Goal: Transaction & Acquisition: Purchase product/service

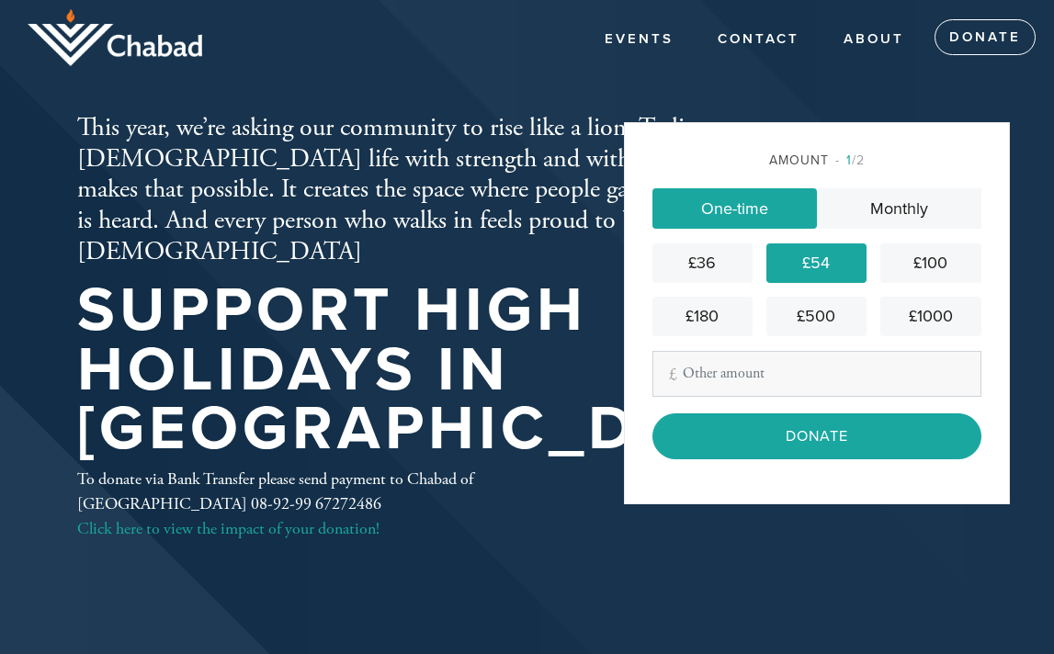
scroll to position [23, 0]
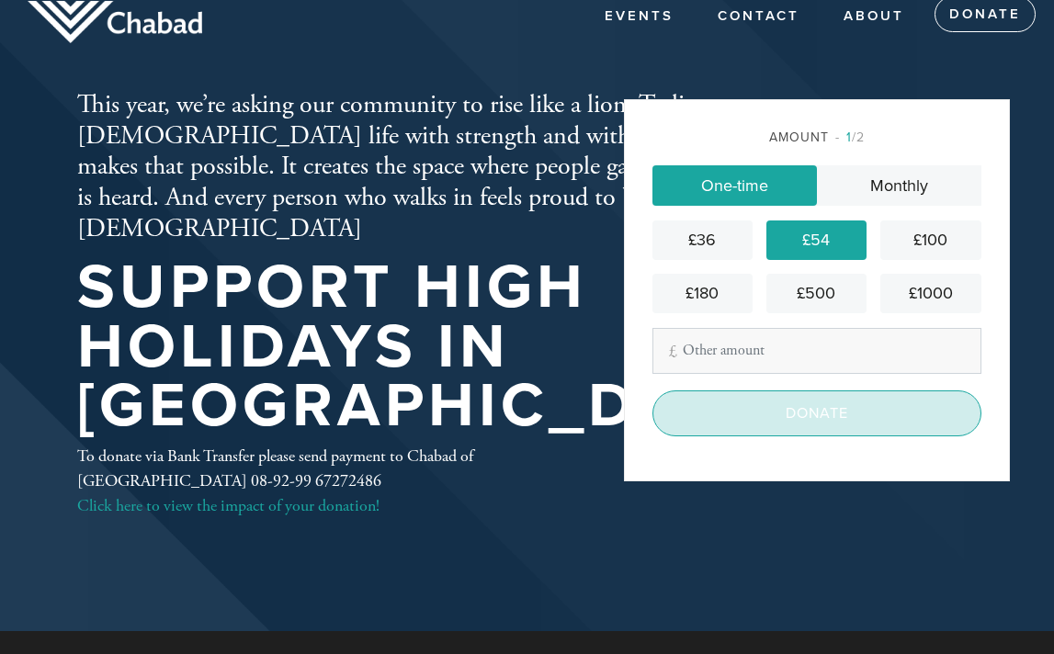
click at [812, 417] on input "Donate" at bounding box center [816, 413] width 329 height 46
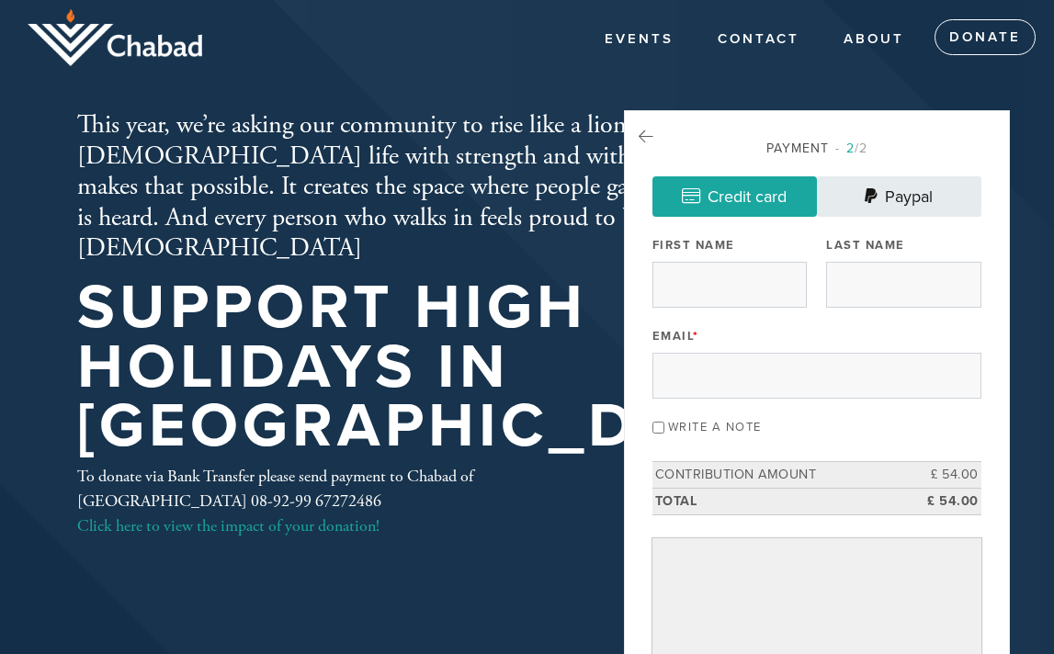
click at [896, 192] on link "Paypal" at bounding box center [899, 196] width 164 height 40
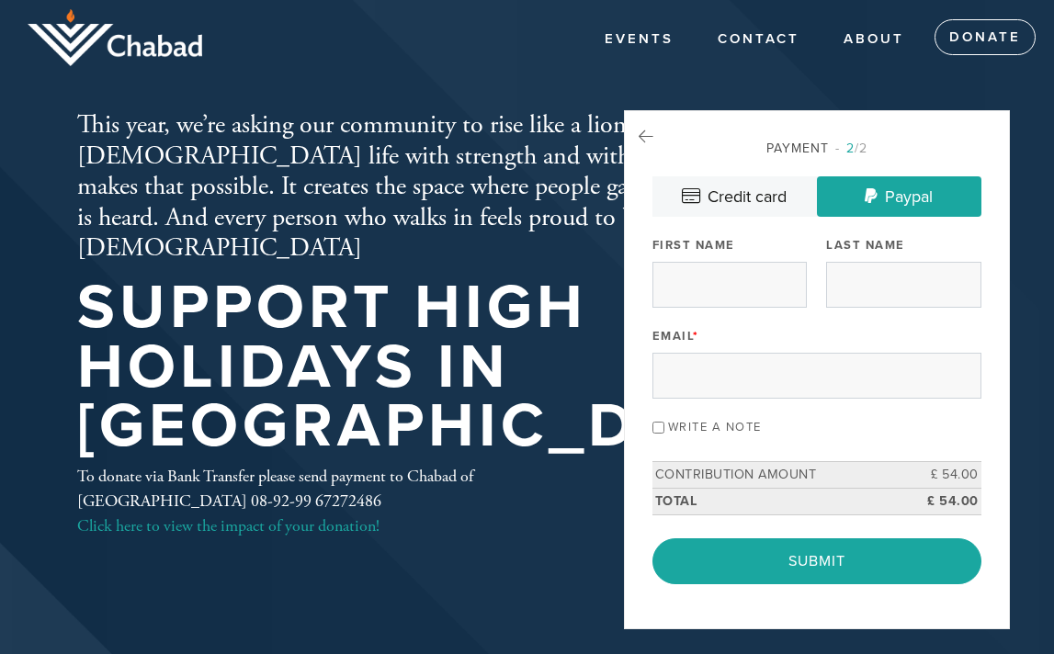
click at [738, 317] on div "Payment 2 /2 Credit card Paypal Payment Processor Pay Later Credit Card PayPal …" at bounding box center [816, 361] width 329 height 445
type input "Judith"
type input "Devons"
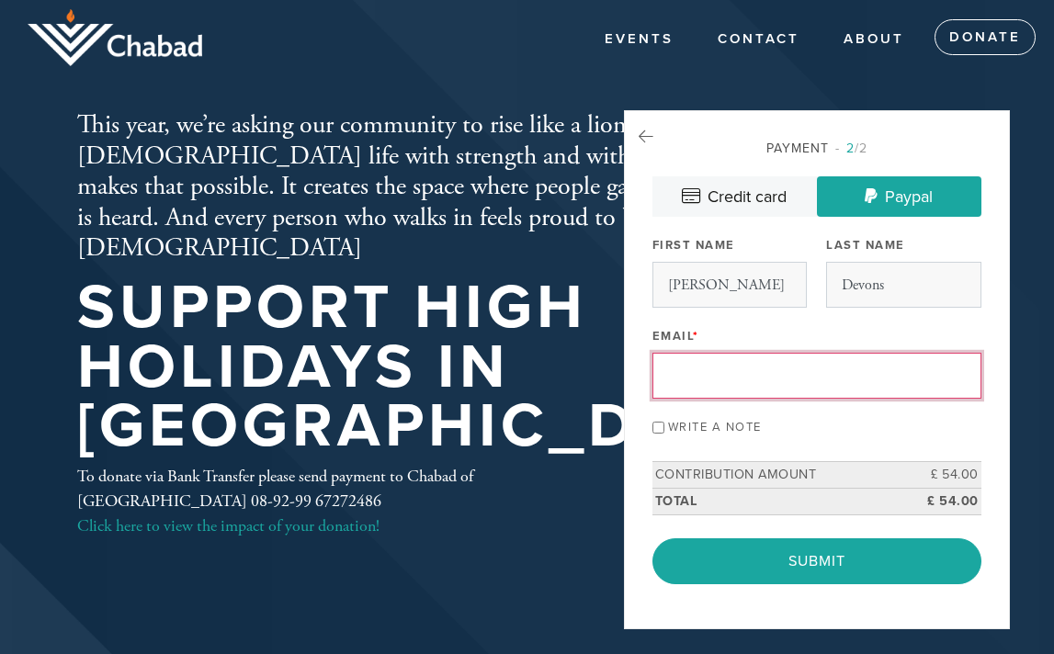
type input "jrdevons@gmail.com"
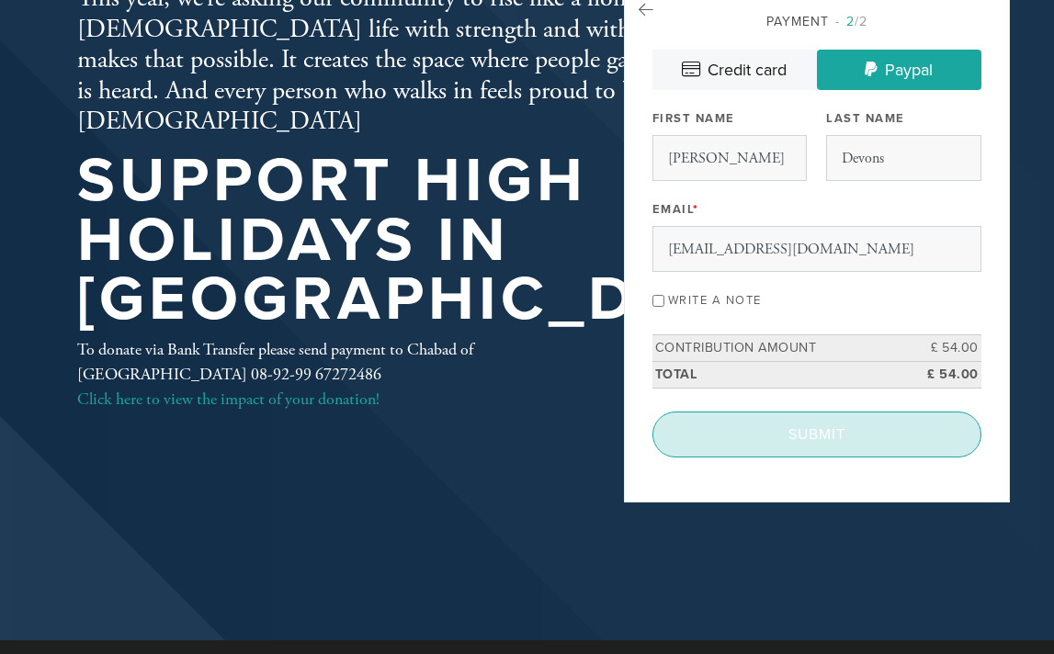
scroll to position [126, 0]
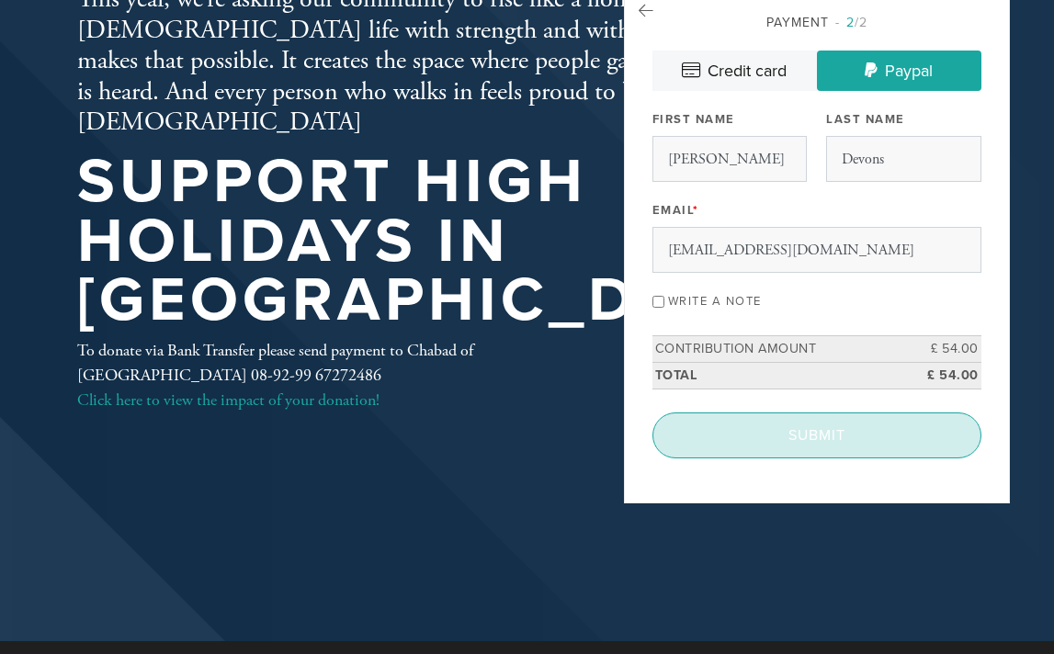
type input "Judith"
click at [819, 428] on input "Submit" at bounding box center [816, 435] width 329 height 46
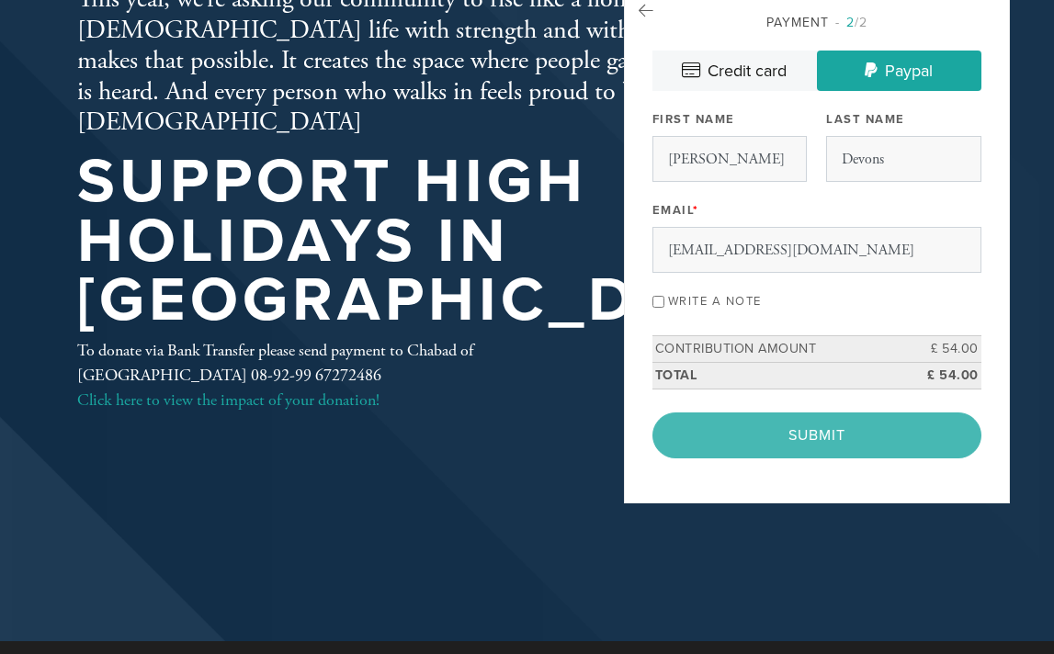
click at [829, 428] on div "< Previous Page Submit" at bounding box center [816, 435] width 329 height 46
